Goal: Task Accomplishment & Management: Manage account settings

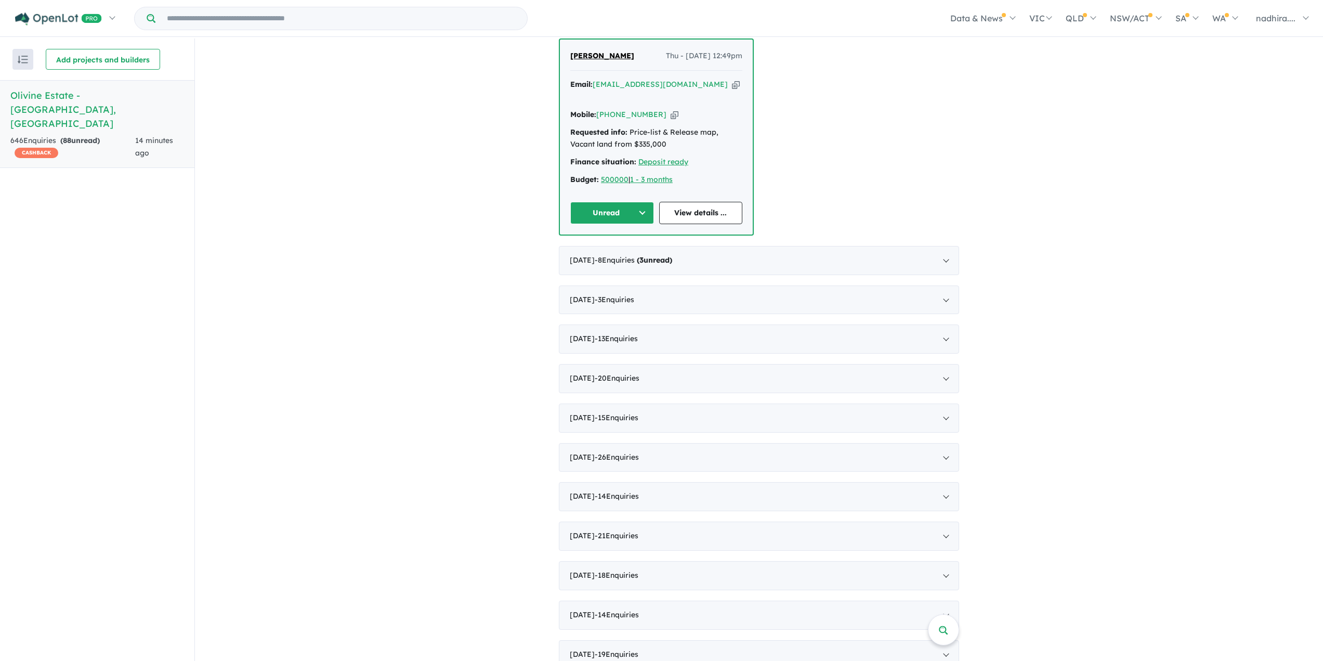
scroll to position [491, 0]
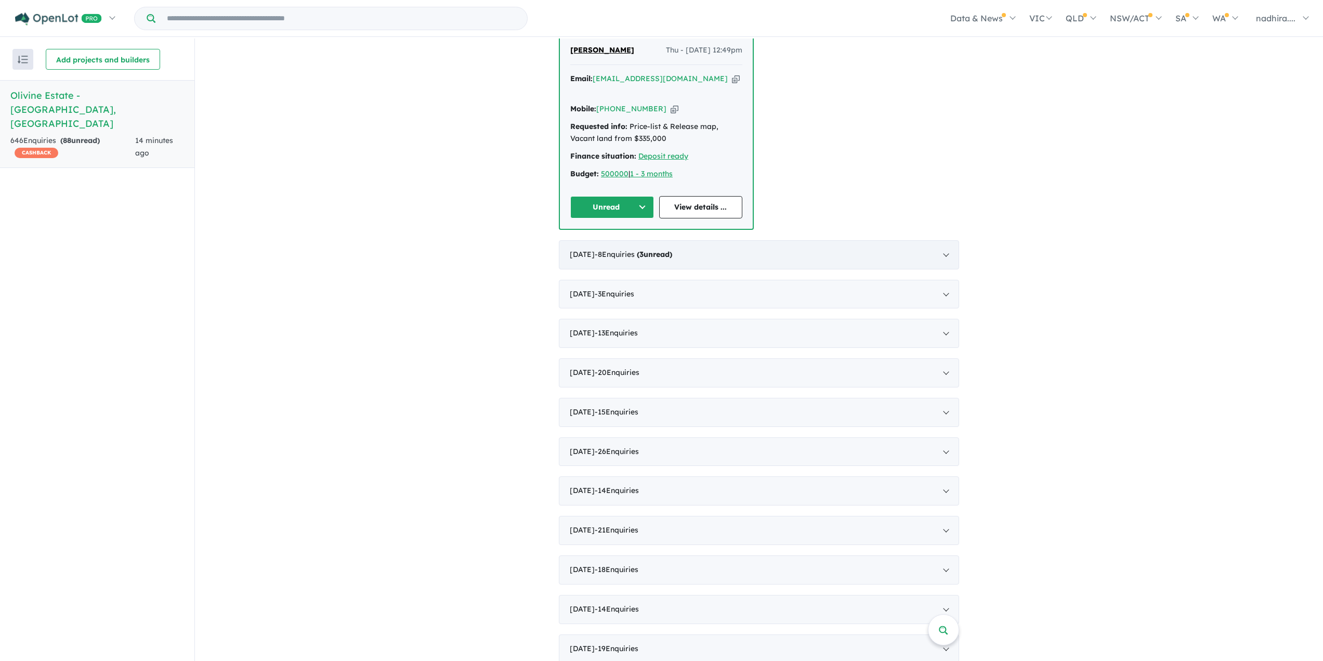
click at [944, 240] on div "[DATE] - 8 Enquir ies ( 3 unread)" at bounding box center [759, 254] width 400 height 29
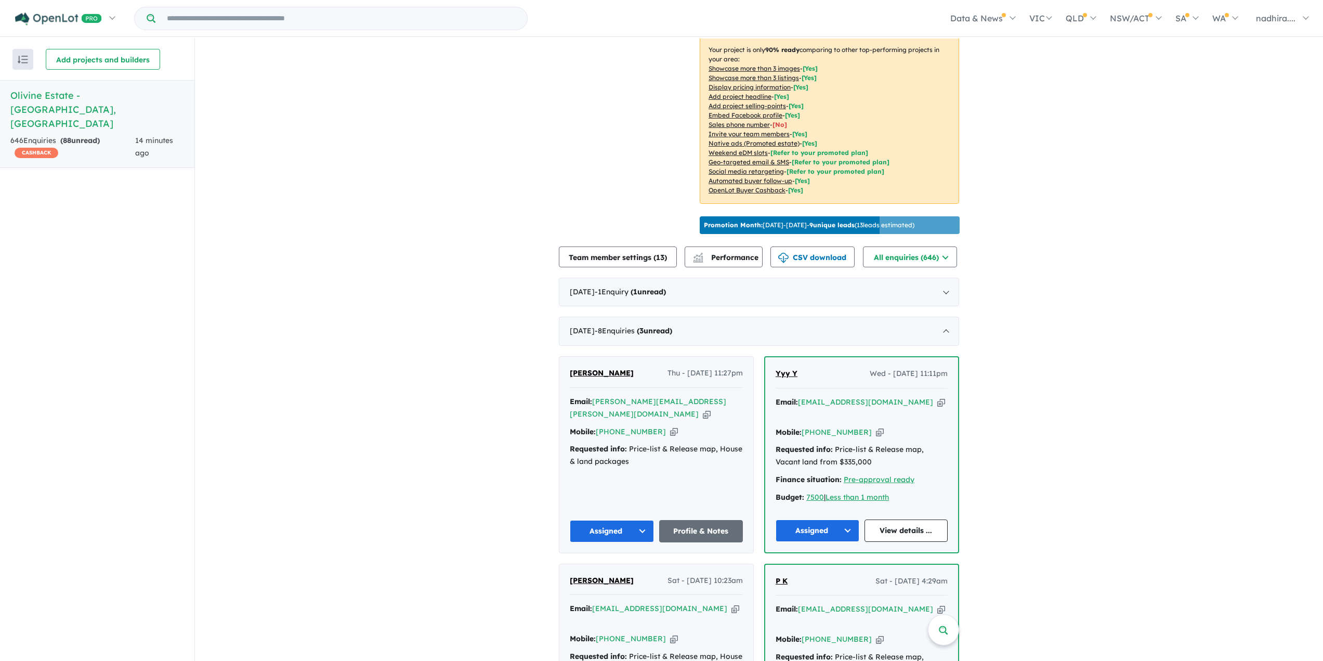
scroll to position [211, 0]
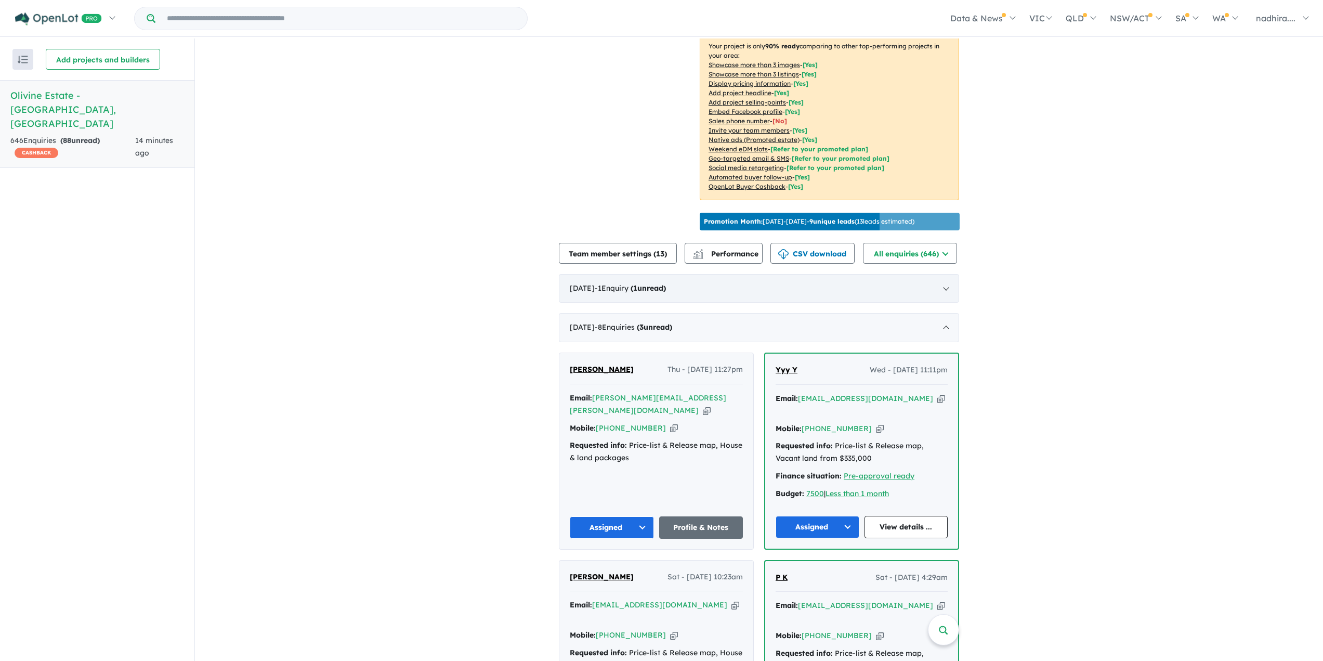
click at [942, 283] on div "[DATE] - 1 Enquir y ( 1 unread)" at bounding box center [759, 288] width 400 height 29
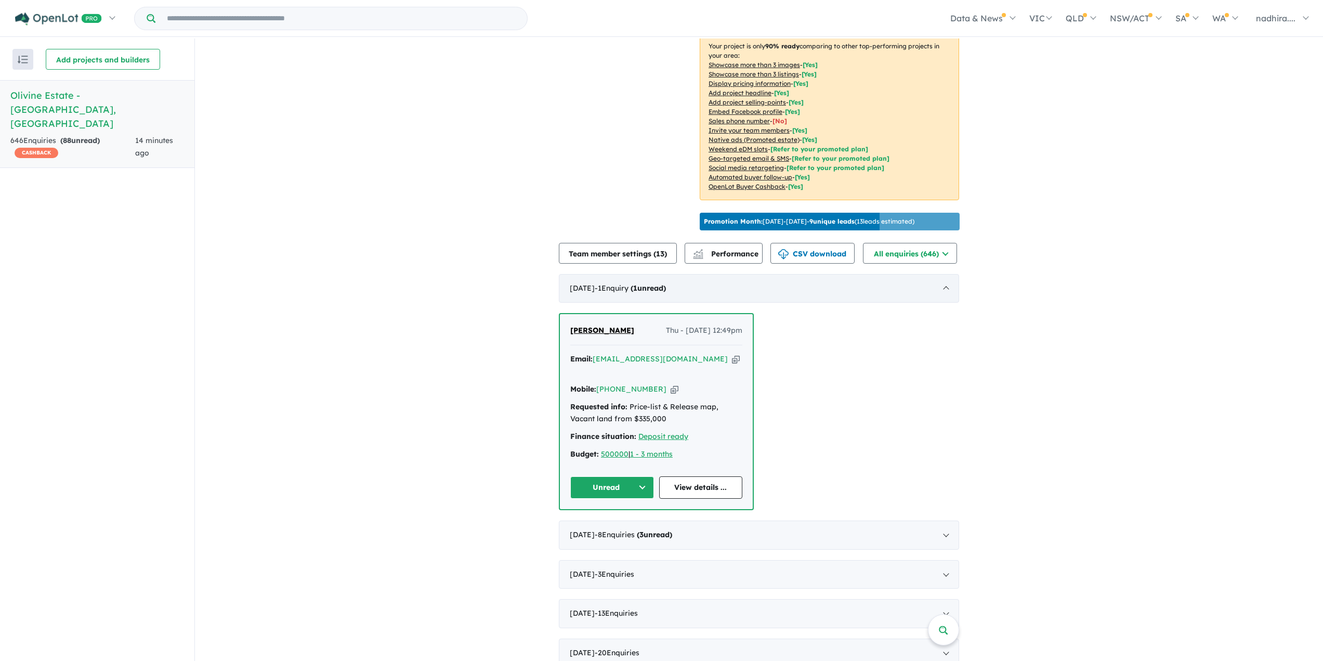
scroll to position [2, 0]
click at [671, 382] on icon "button" at bounding box center [675, 387] width 8 height 11
click at [633, 475] on button "Unread" at bounding box center [612, 486] width 84 height 22
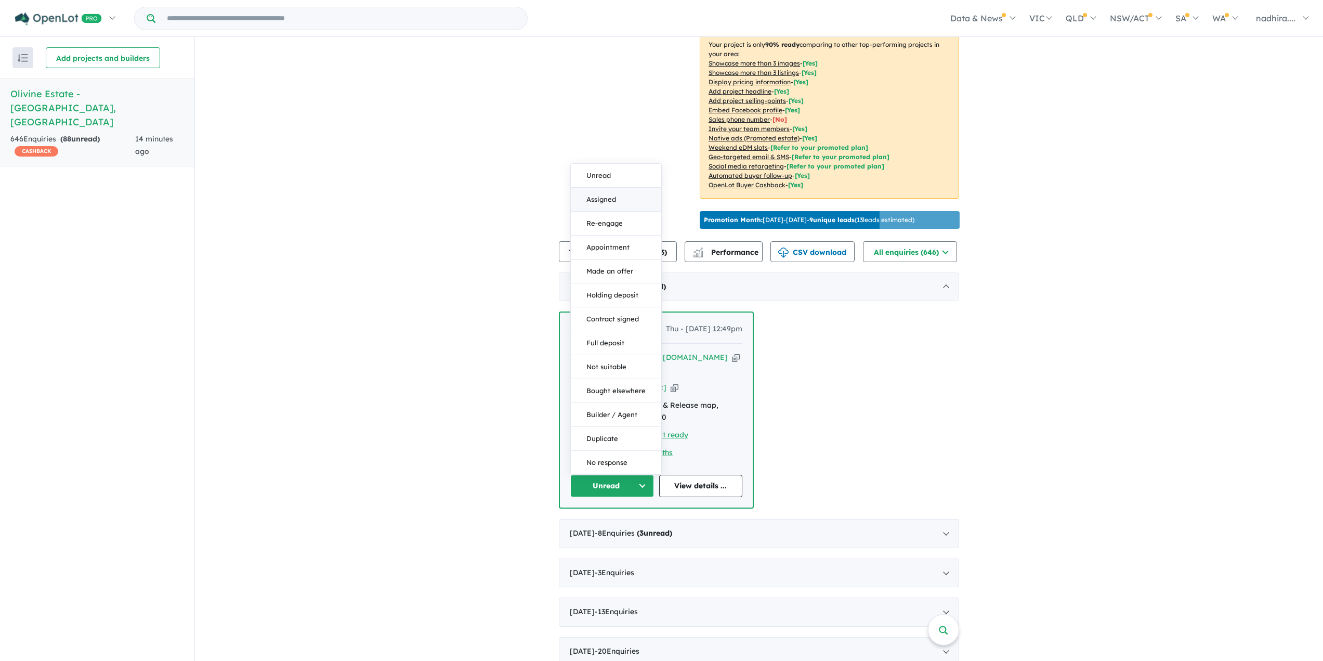
click at [611, 188] on button "Assigned" at bounding box center [616, 200] width 90 height 24
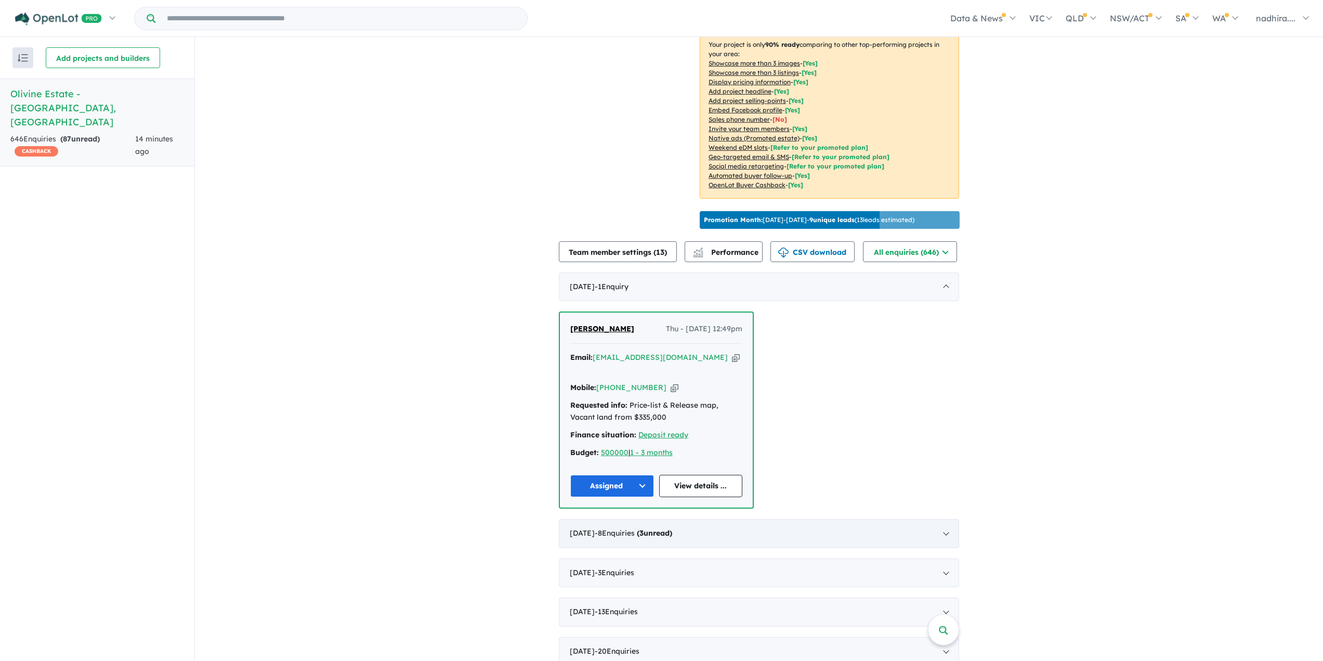
click at [944, 519] on div "[DATE] - 8 Enquir ies ( 3 unread)" at bounding box center [759, 533] width 400 height 29
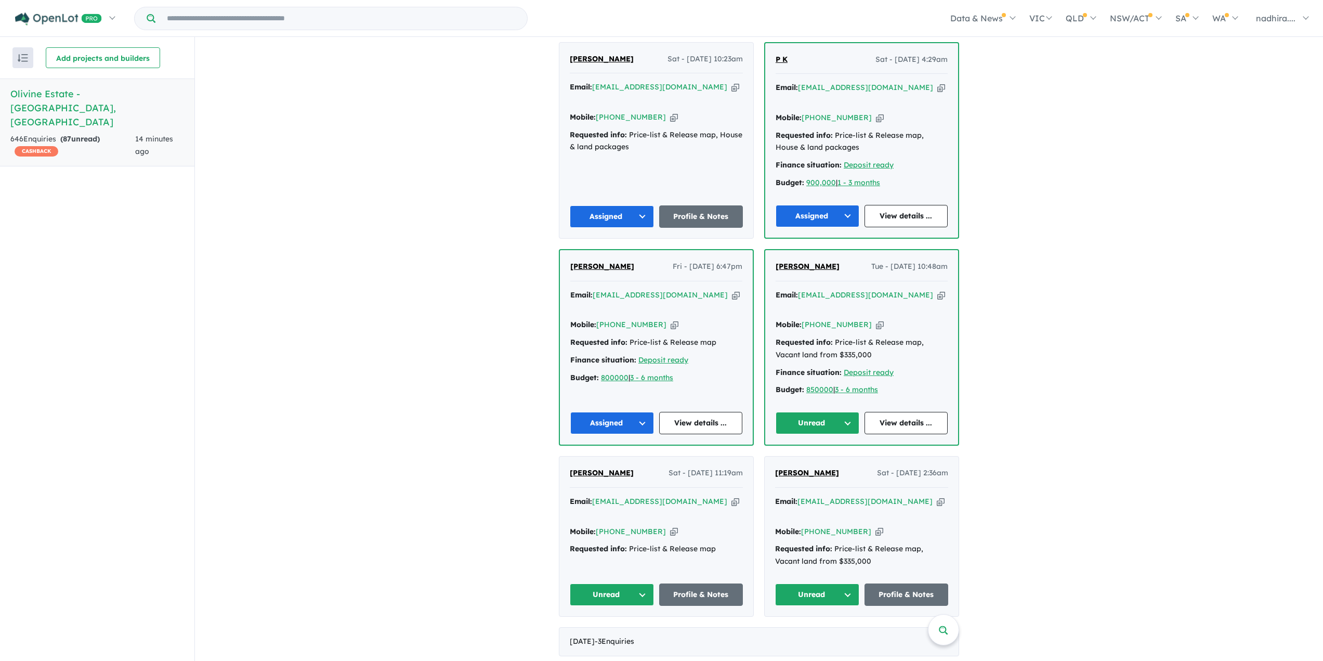
scroll to position [730, 0]
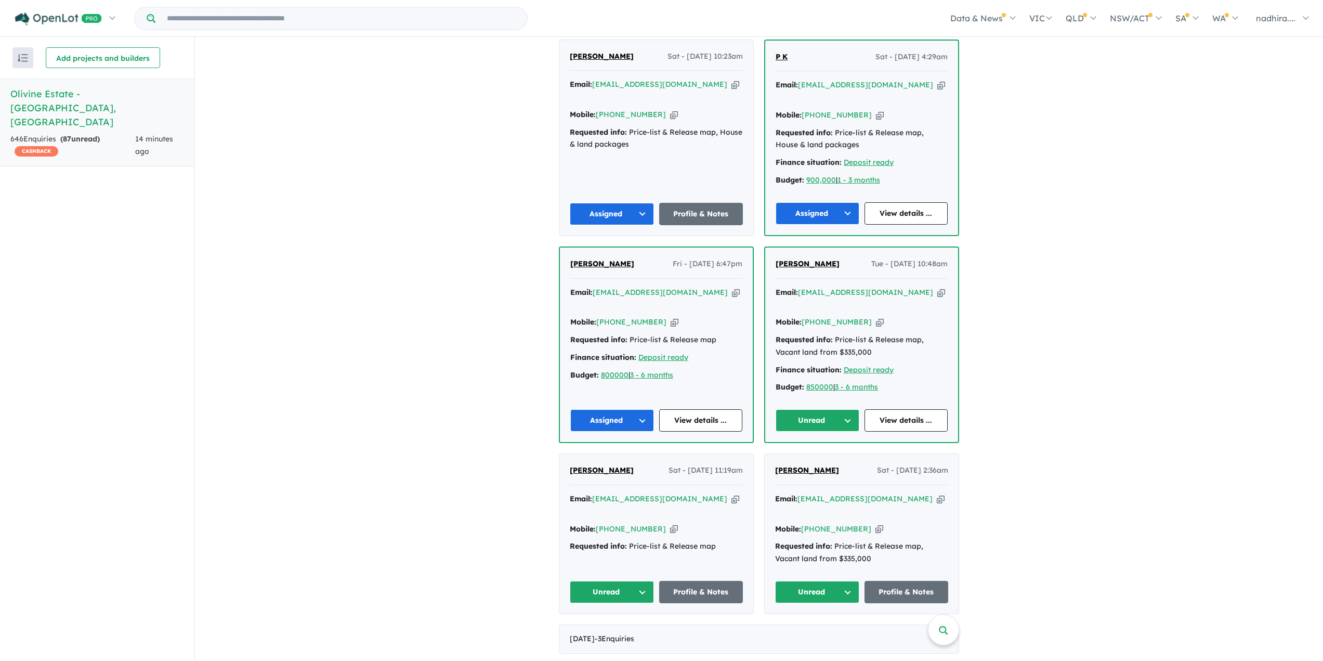
click at [937, 287] on icon "button" at bounding box center [941, 292] width 8 height 11
click at [845, 409] on button "Unread" at bounding box center [818, 420] width 84 height 22
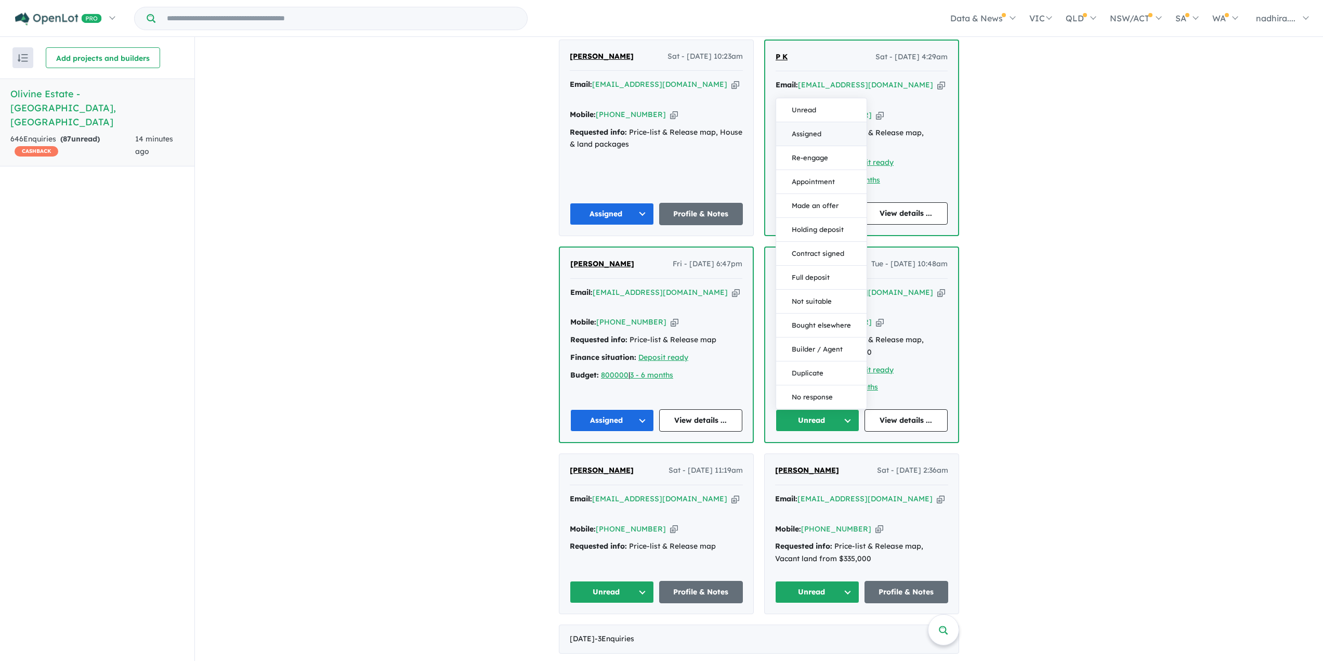
click at [826, 122] on button "Assigned" at bounding box center [821, 134] width 90 height 24
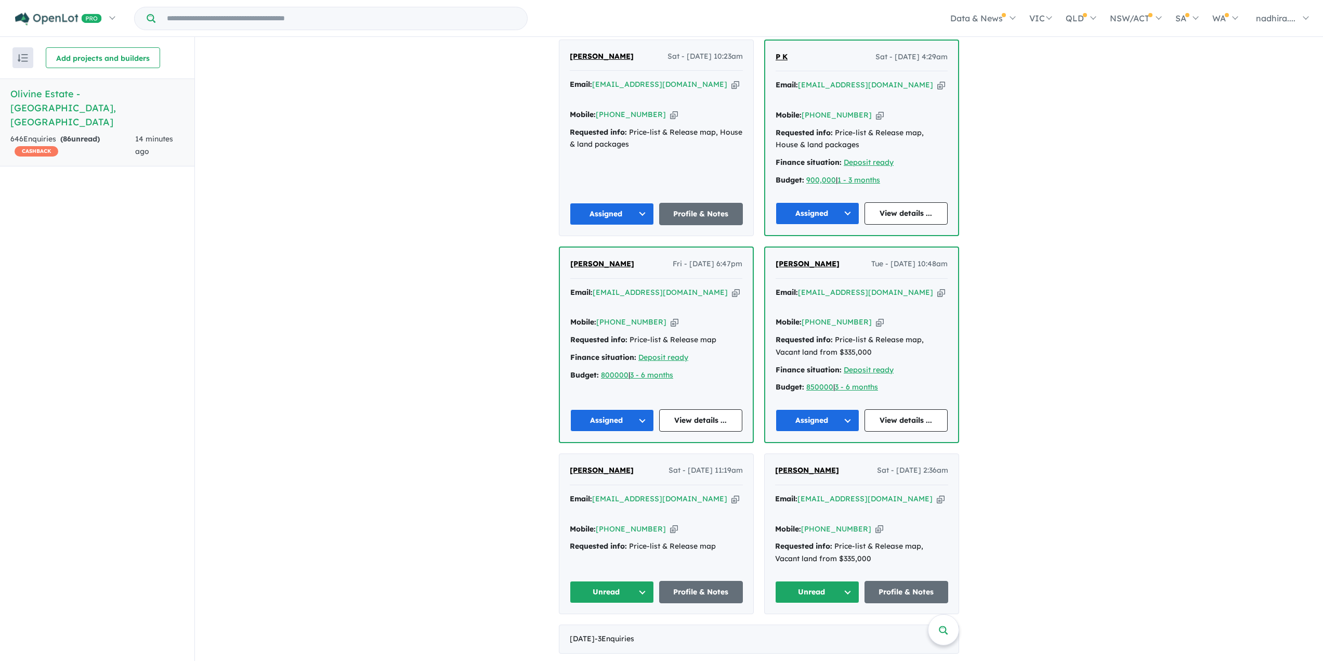
click at [731, 493] on icon "button" at bounding box center [735, 498] width 8 height 11
click at [639, 581] on button "Unread" at bounding box center [612, 592] width 84 height 22
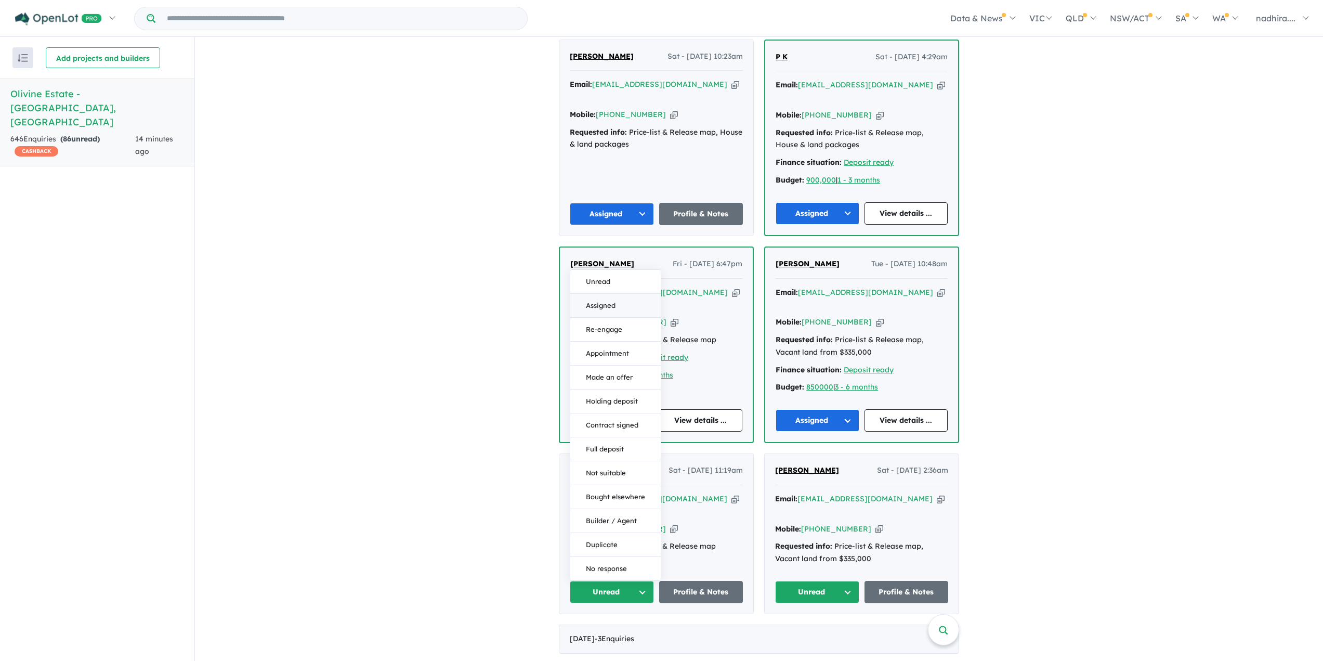
click at [632, 294] on button "Assigned" at bounding box center [615, 306] width 90 height 24
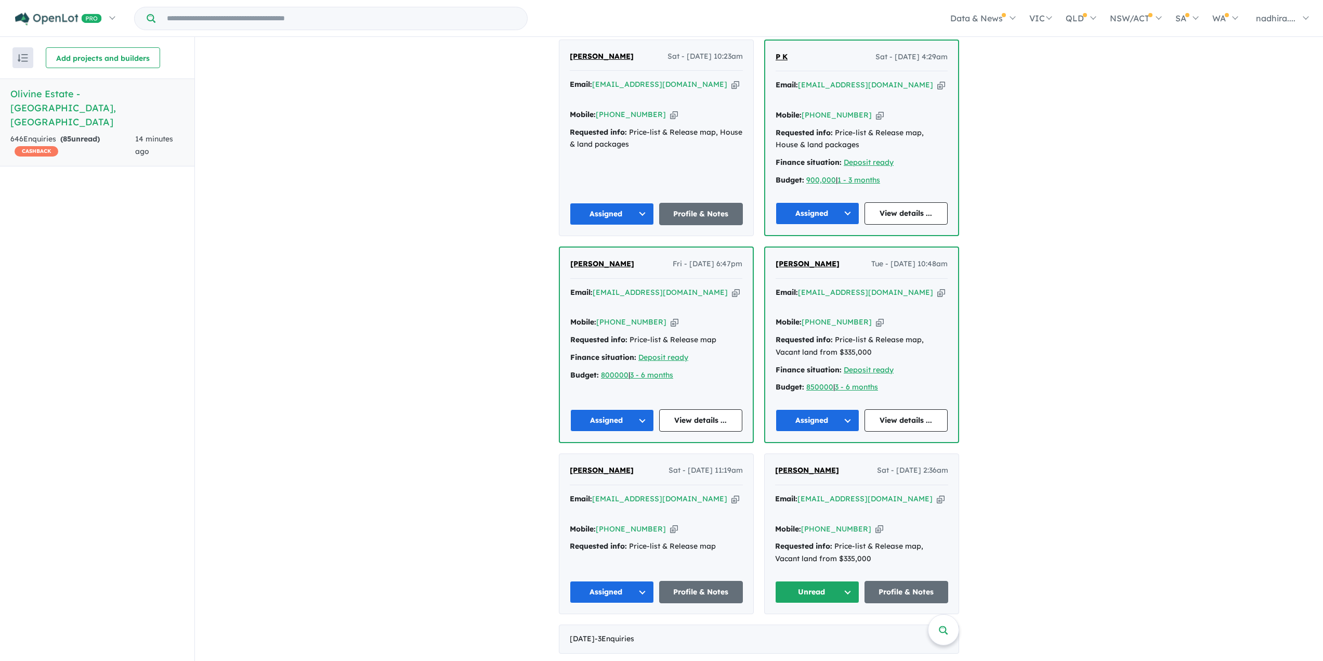
click at [937, 493] on icon "button" at bounding box center [941, 498] width 8 height 11
click at [849, 581] on button "Unread" at bounding box center [817, 592] width 84 height 22
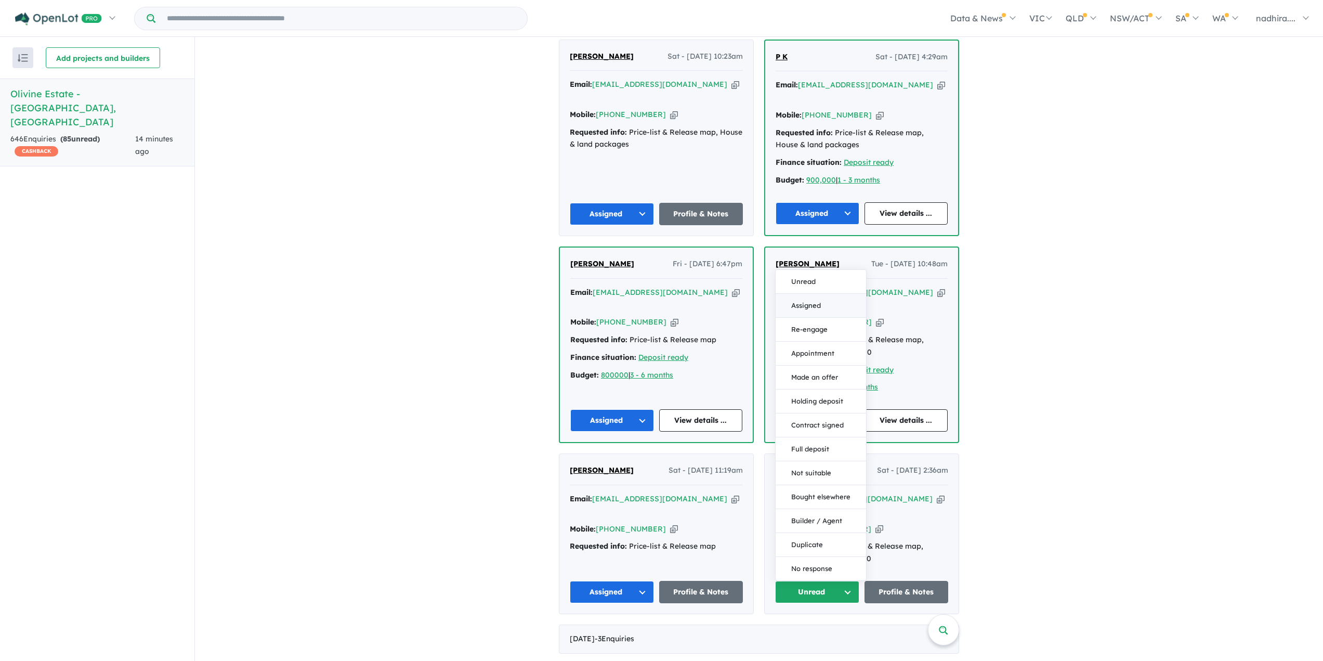
click at [820, 294] on button "Assigned" at bounding box center [821, 306] width 90 height 24
